Goal: Find specific page/section: Find specific page/section

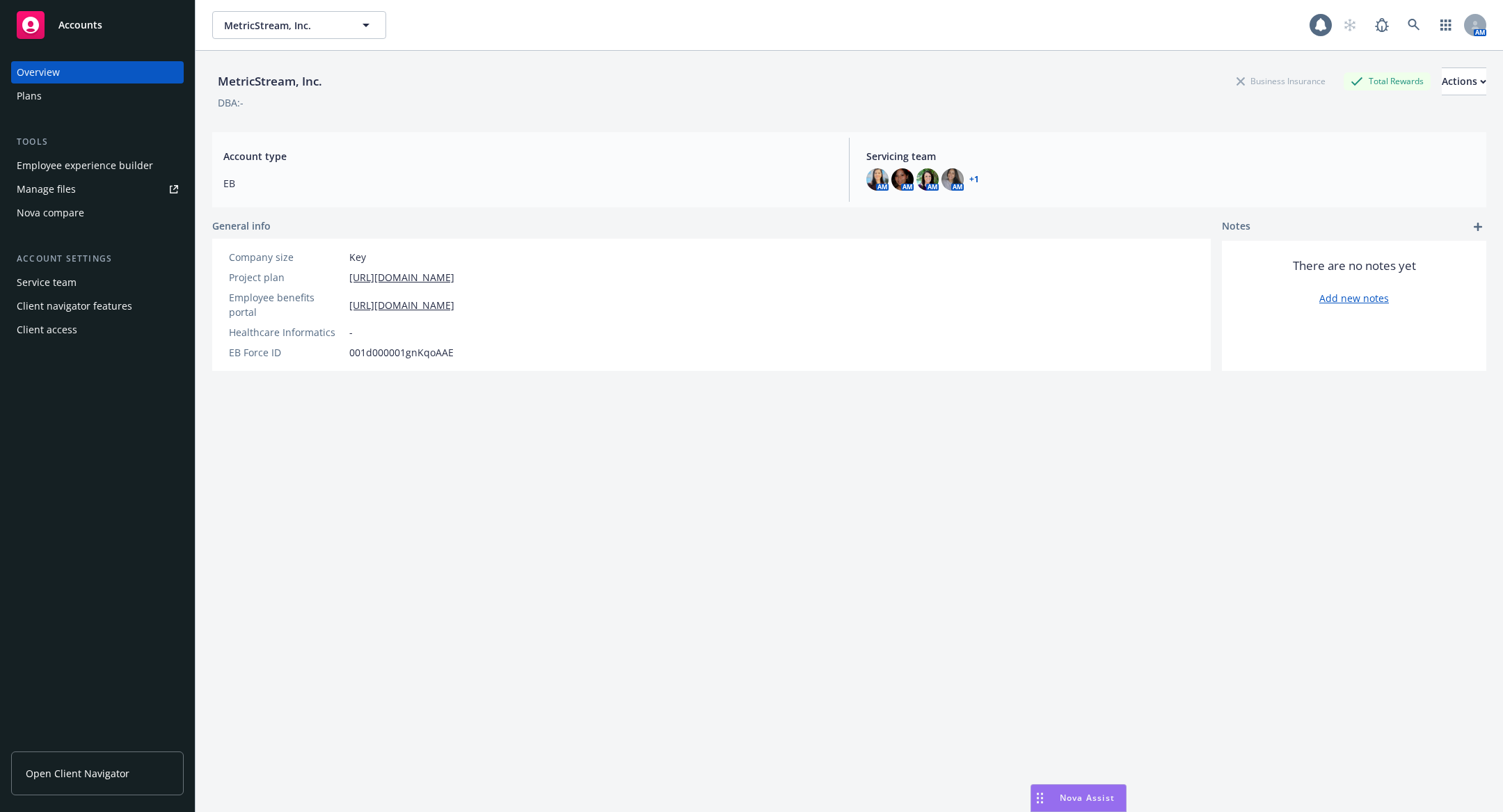
click at [1328, 25] on div at bounding box center [1321, 24] width 23 height 23
click at [1318, 25] on icon at bounding box center [1321, 25] width 11 height 13
click at [1322, 34] on div at bounding box center [1321, 24] width 23 height 23
